Goal: Entertainment & Leisure: Consume media (video, audio)

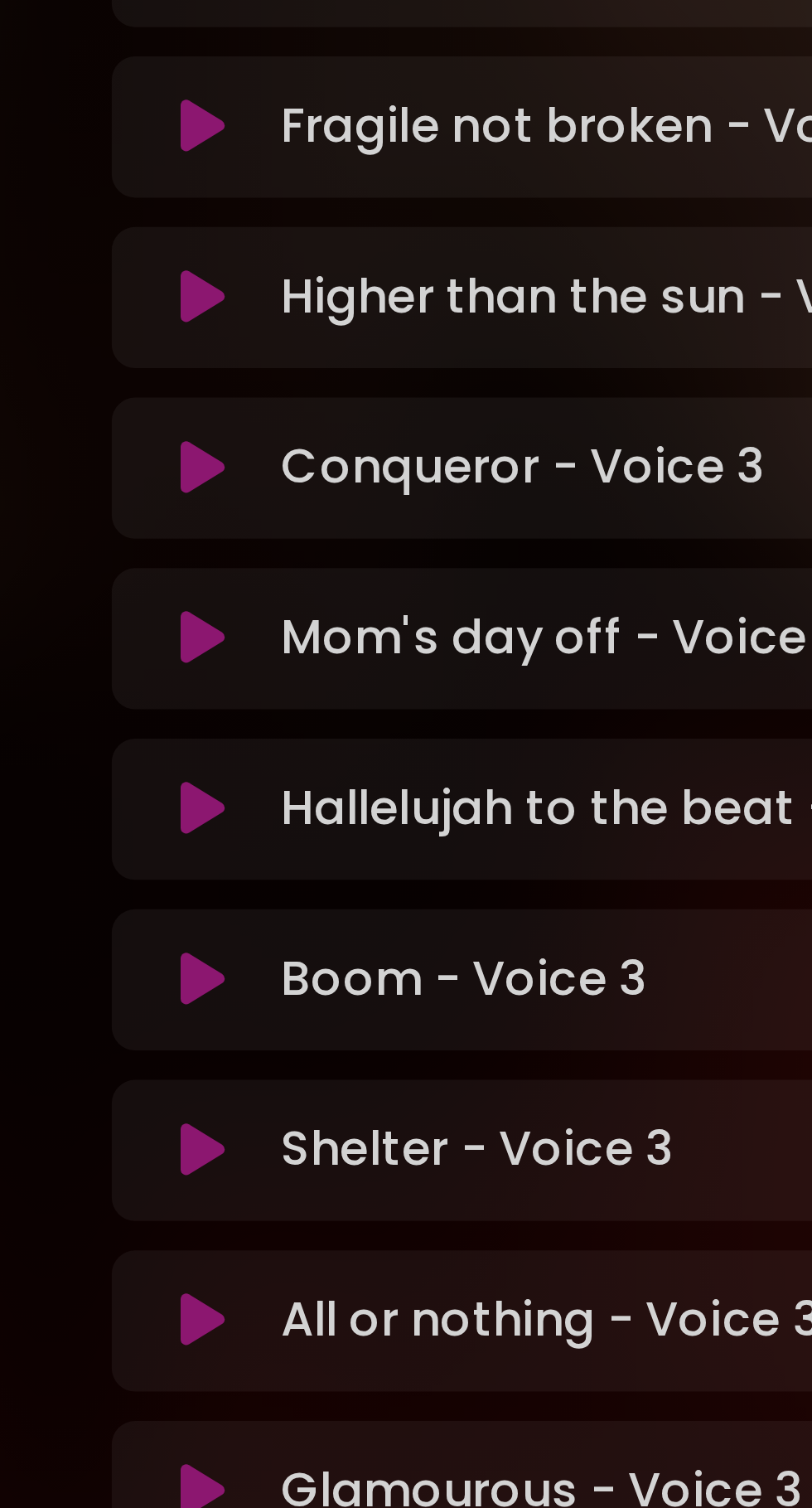
click at [149, 1007] on icon at bounding box center [149, 1015] width 12 height 17
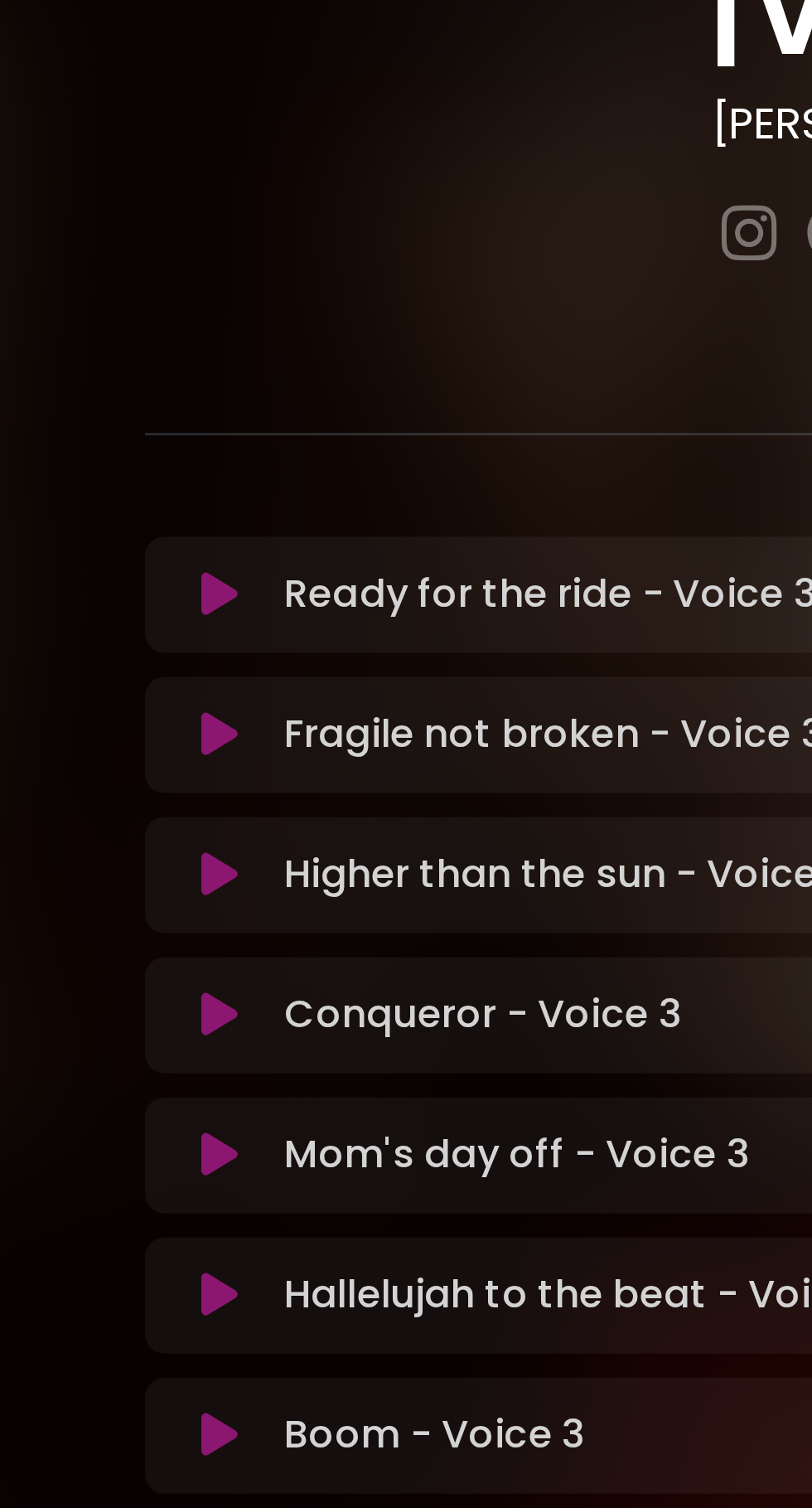
click at [155, 1007] on icon at bounding box center [149, 1015] width 12 height 17
click at [149, 1007] on icon at bounding box center [149, 1015] width 12 height 17
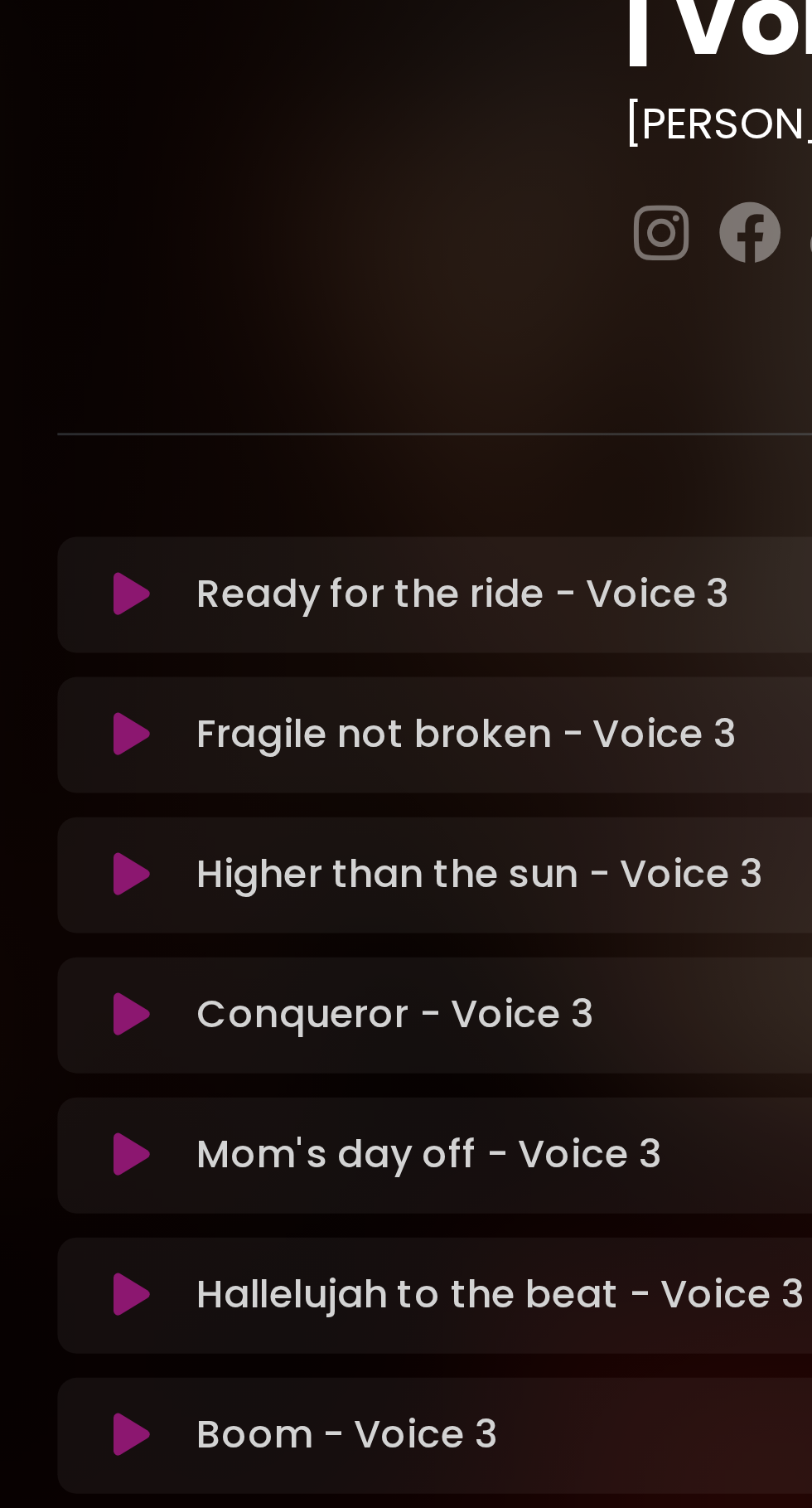
click at [164, 1007] on button at bounding box center [150, 1015] width 31 height 17
